Goal: Register for event/course

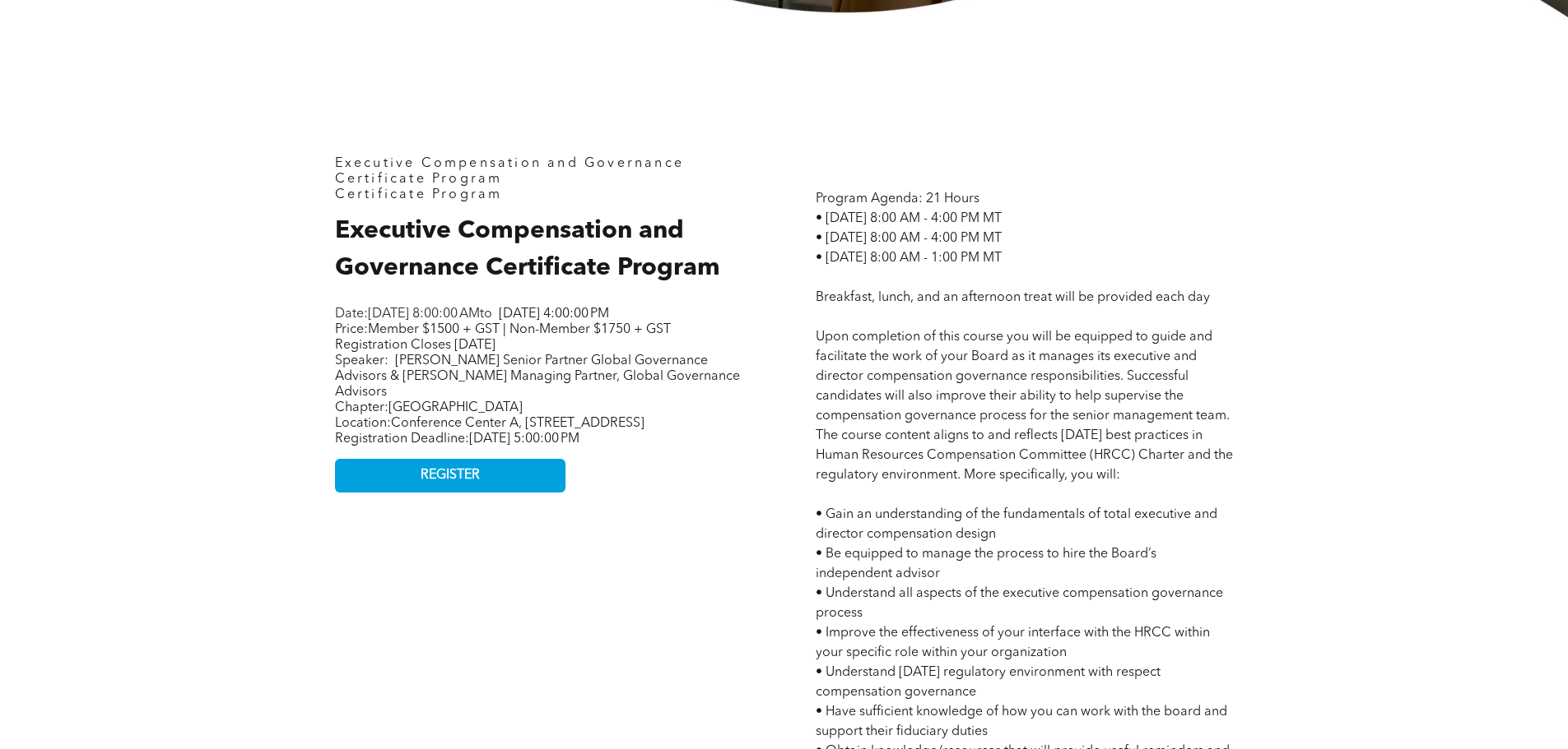
scroll to position [822, 0]
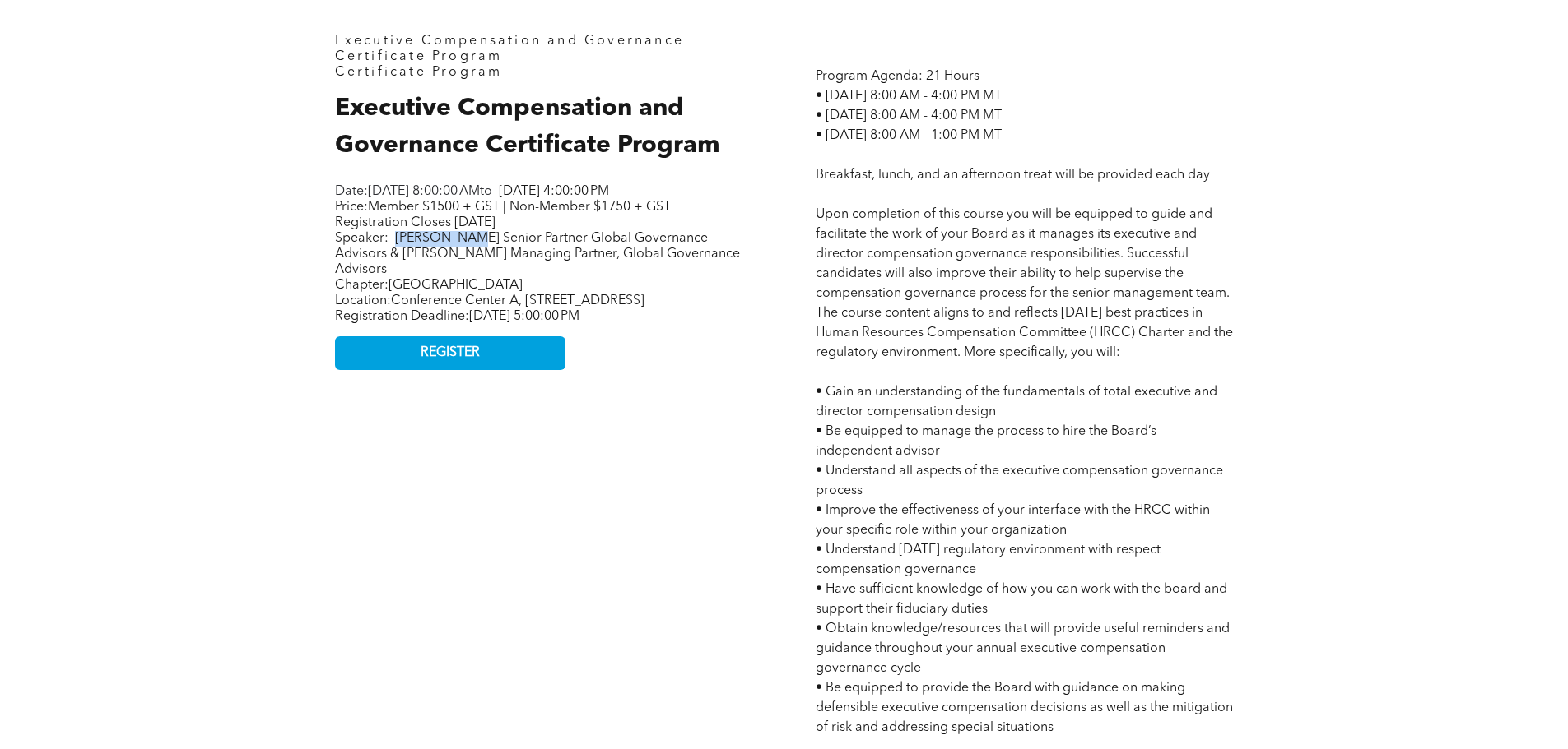
drag, startPoint x: 483, startPoint y: 254, endPoint x: 401, endPoint y: 256, distance: 82.0
click at [401, 256] on span "[PERSON_NAME] Senior Partner Global Governance Advisors & [PERSON_NAME] Managin…" at bounding box center [537, 254] width 405 height 44
copy span "[PERSON_NAME]"
drag, startPoint x: 481, startPoint y: 270, endPoint x: 345, endPoint y: 266, distance: 136.1
click at [345, 266] on span "[PERSON_NAME] Senior Partner Global Governance Advisors & [PERSON_NAME] Managin…" at bounding box center [537, 254] width 405 height 44
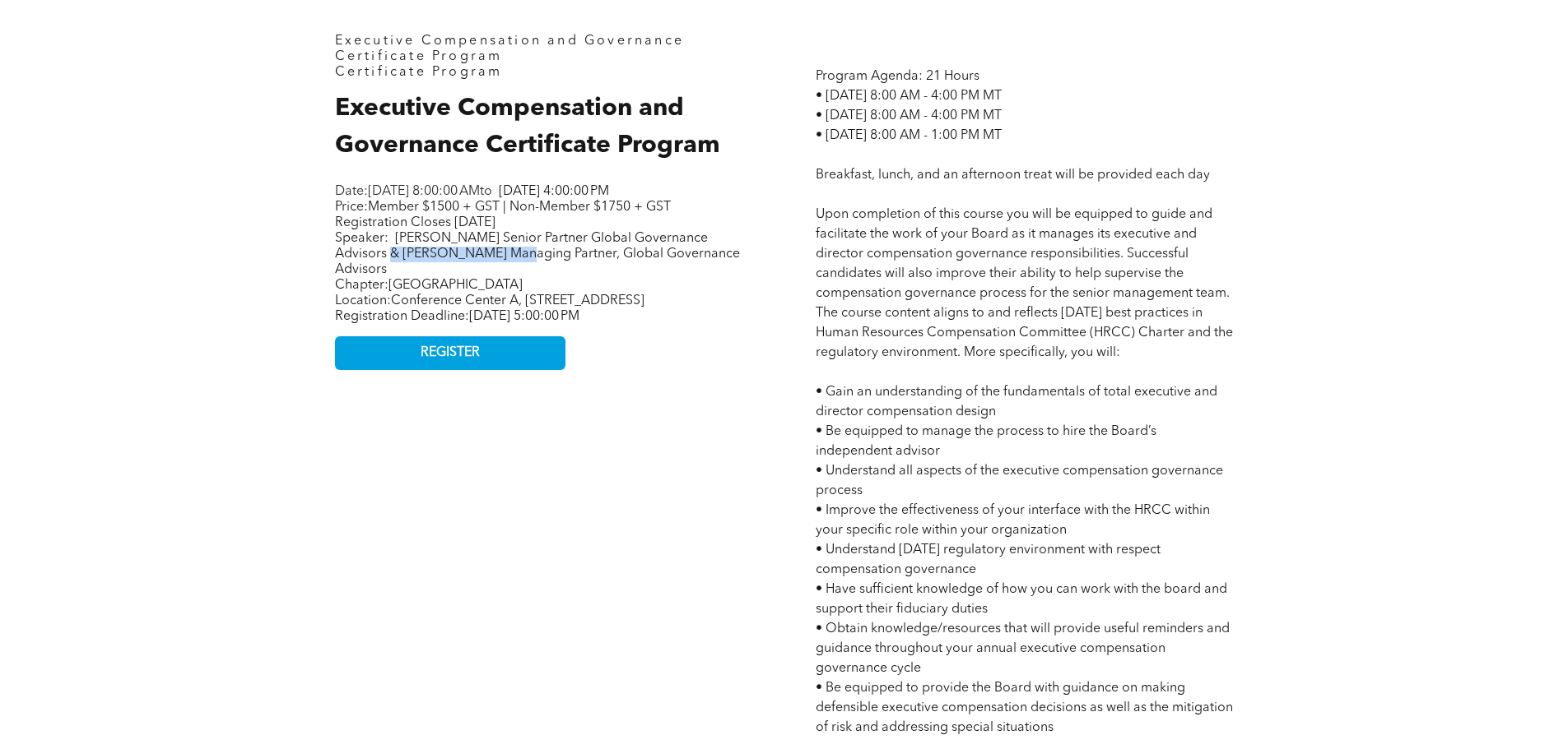
copy span "[PERSON_NAME]"
